Goal: Use online tool/utility: Utilize a website feature to perform a specific function

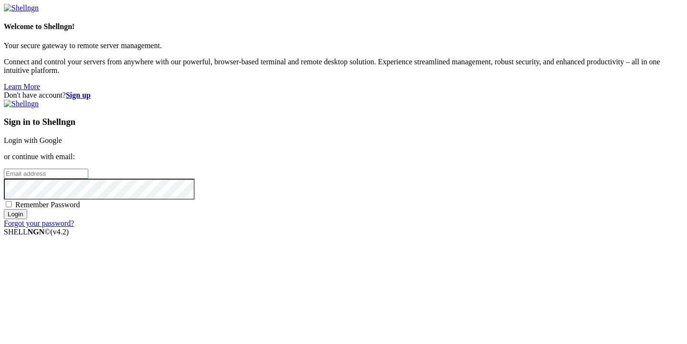
type input "sergei@smartsellweb.com"
click at [27, 219] on input "Login" at bounding box center [15, 214] width 23 height 10
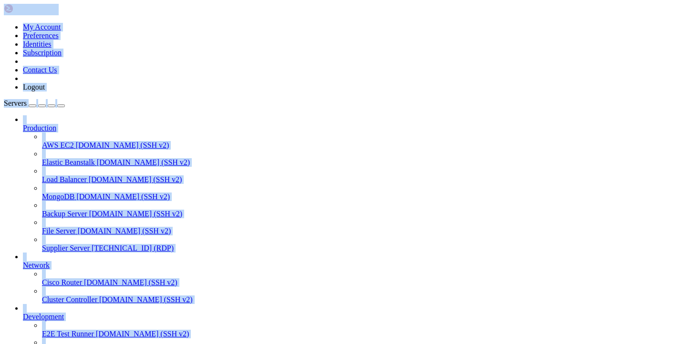
click at [65, 244] on span "Supplier Server" at bounding box center [66, 248] width 48 height 8
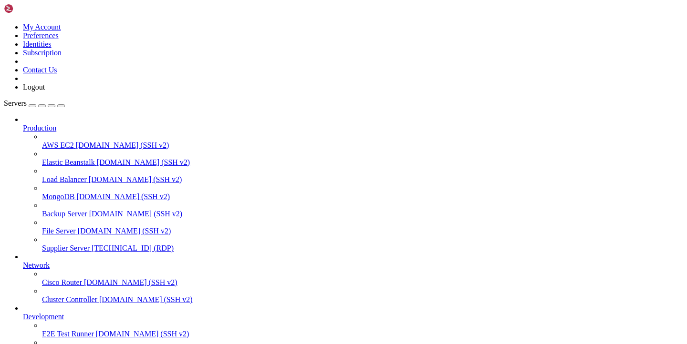
click at [76, 244] on span "Supplier Server" at bounding box center [66, 248] width 48 height 8
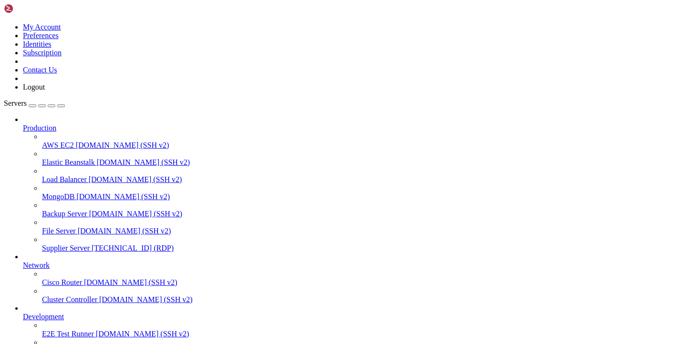
drag, startPoint x: 127, startPoint y: 711, endPoint x: 195, endPoint y: 712, distance: 68.2
